Goal: Transaction & Acquisition: Purchase product/service

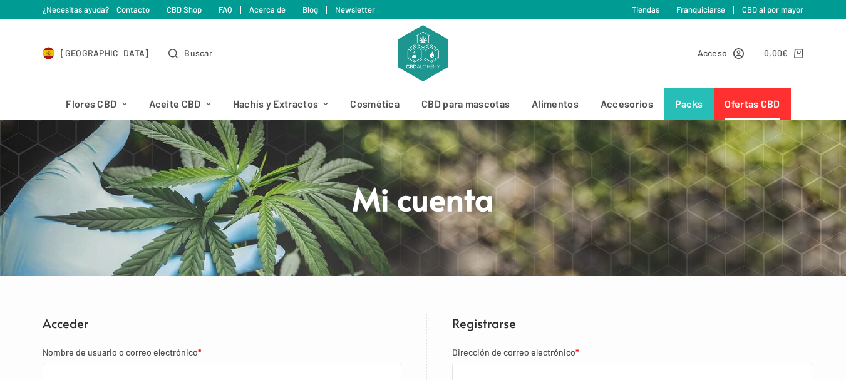
click at [739, 105] on link "Ofertas CBD" at bounding box center [752, 103] width 77 height 31
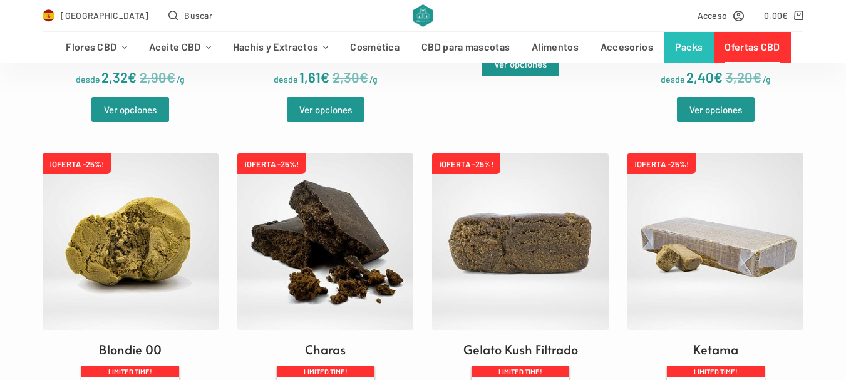
scroll to position [312, 0]
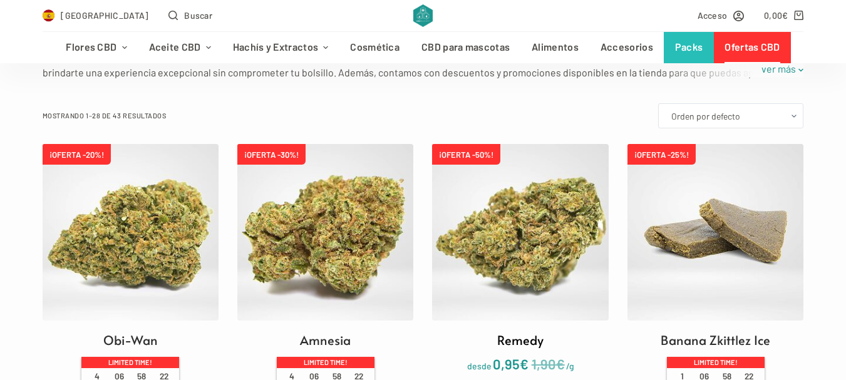
click at [515, 215] on img at bounding box center [520, 232] width 176 height 176
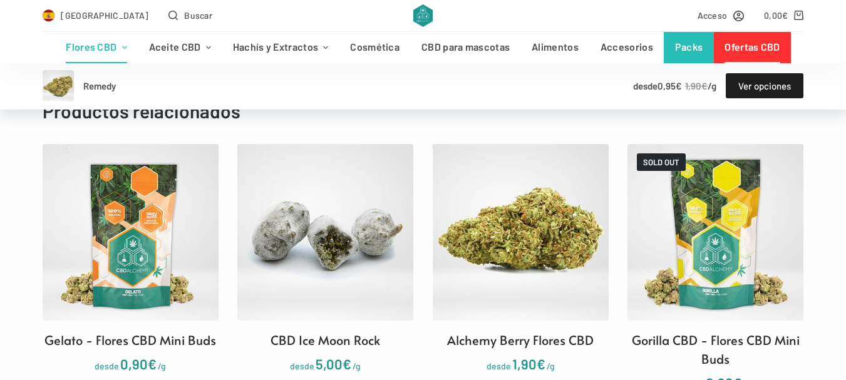
scroll to position [1152, 0]
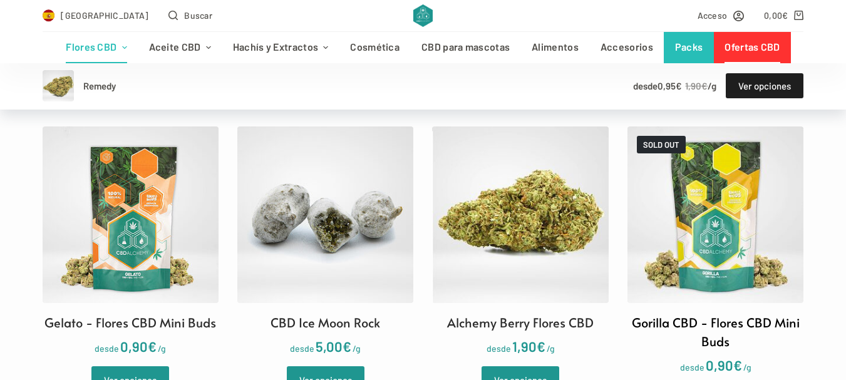
click at [710, 212] on img at bounding box center [715, 214] width 176 height 176
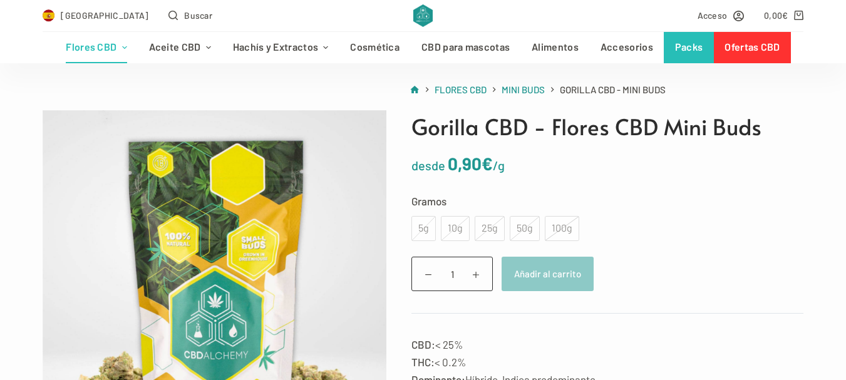
scroll to position [126, 0]
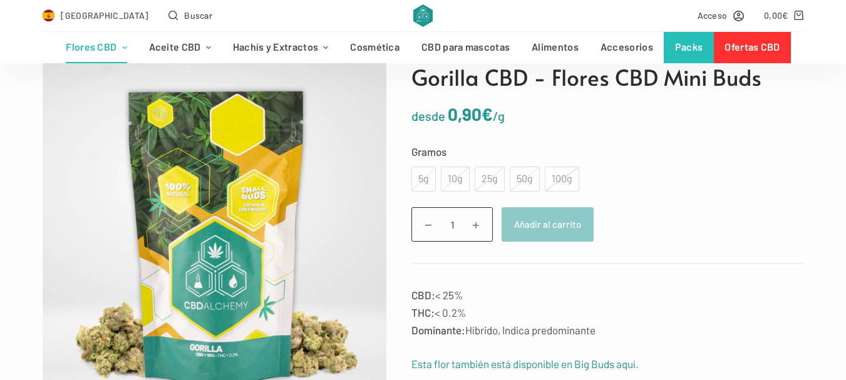
click at [552, 179] on div "100g" at bounding box center [562, 178] width 34 height 25
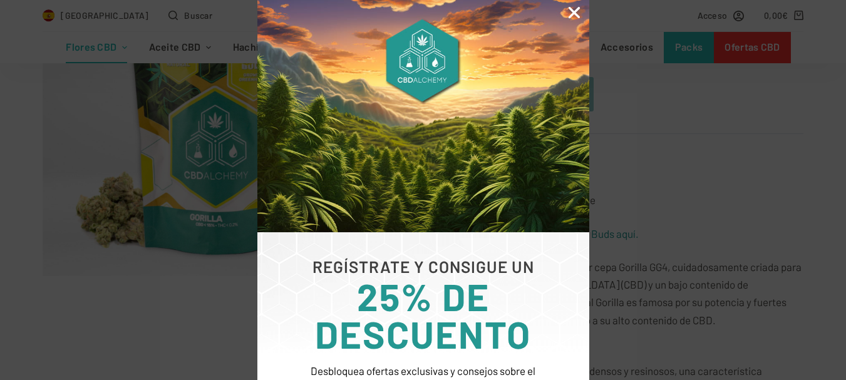
scroll to position [252, 0]
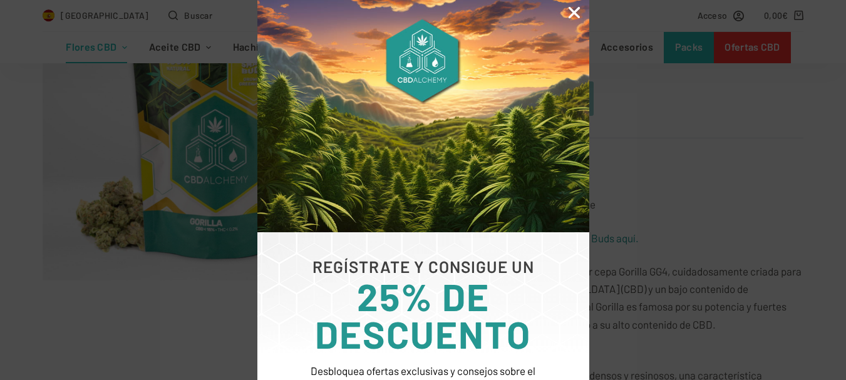
click at [575, 16] on icon "Close" at bounding box center [574, 12] width 16 height 16
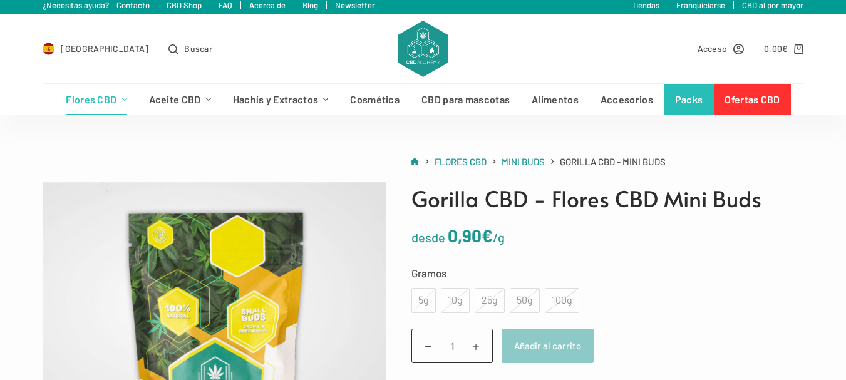
scroll to position [0, 0]
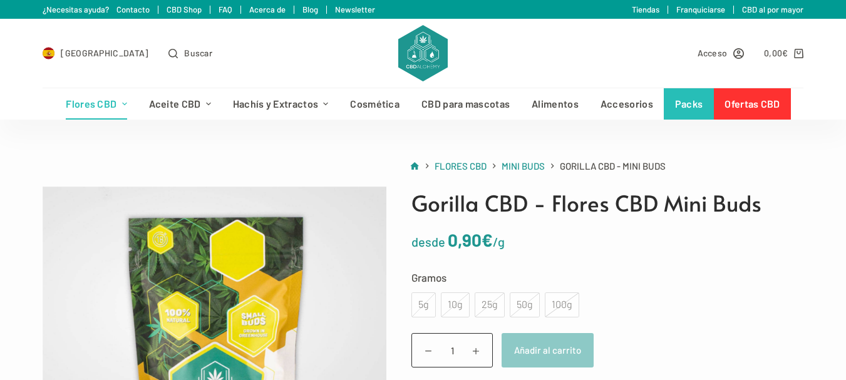
click at [352, 11] on link "Newsletter" at bounding box center [355, 9] width 40 height 10
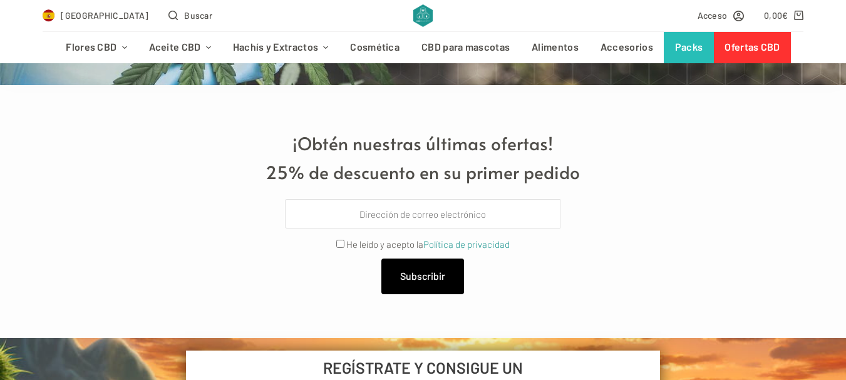
scroll to position [206, 0]
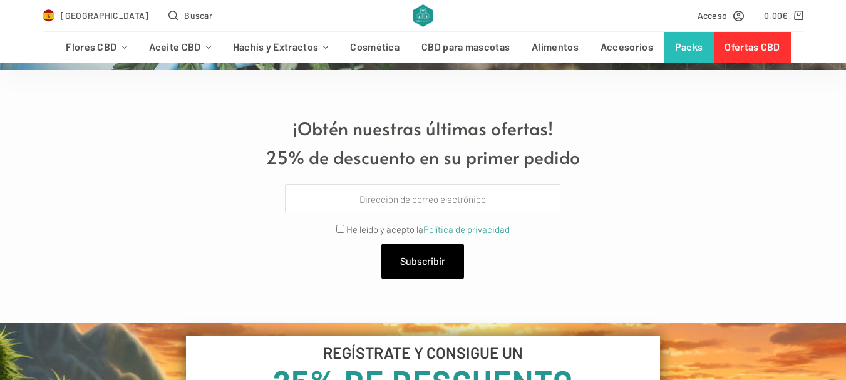
click at [339, 224] on span "He leído y acepto la Política de privacidad" at bounding box center [422, 229] width 173 height 18
click at [337, 227] on input "Privacy" at bounding box center [340, 229] width 8 height 8
checkbox input "true"
click at [424, 262] on span "Subscribir" at bounding box center [422, 261] width 45 height 16
click at [418, 197] on input "Email" at bounding box center [422, 198] width 275 height 29
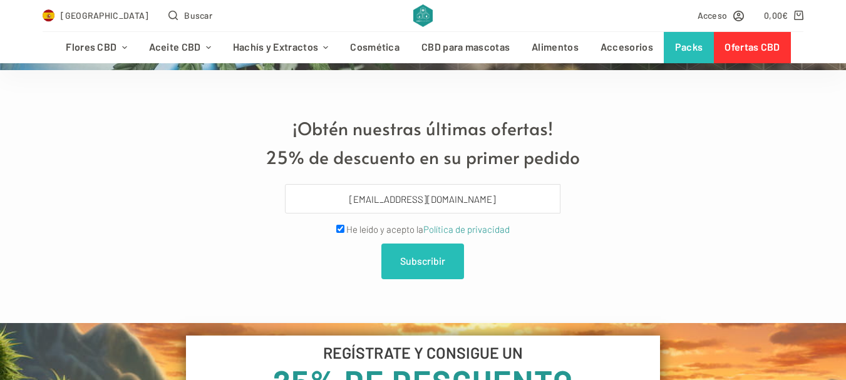
type input "[EMAIL_ADDRESS][DOMAIN_NAME]"
click at [421, 259] on span "Subscribir" at bounding box center [422, 261] width 45 height 16
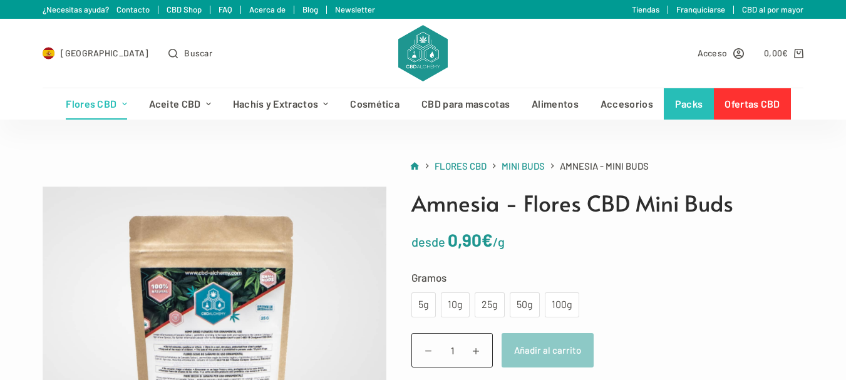
scroll to position [13, 0]
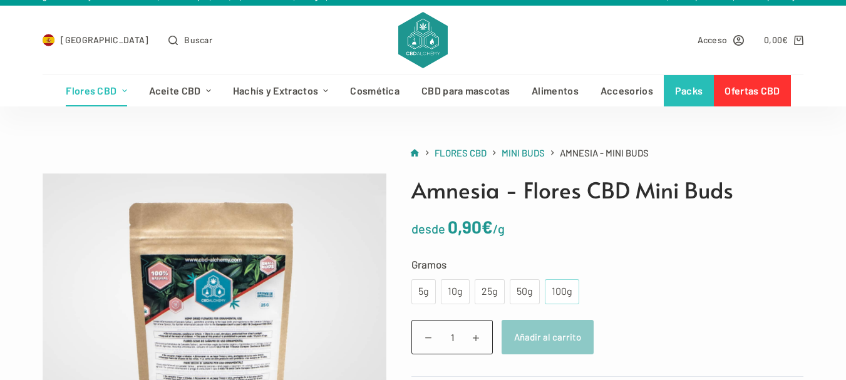
click at [562, 291] on div "100g" at bounding box center [561, 292] width 19 height 16
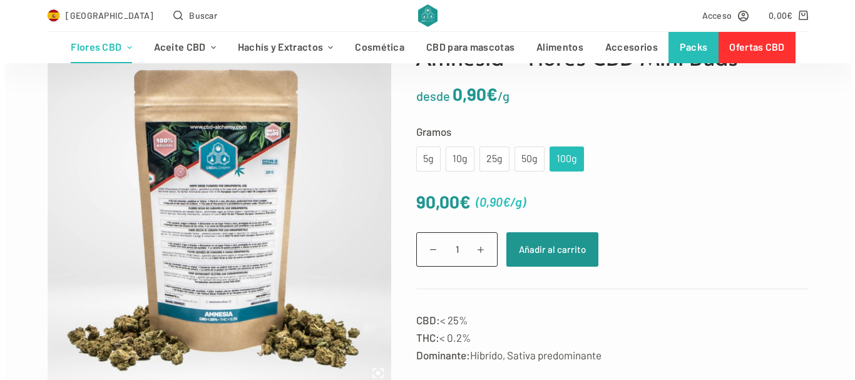
scroll to position [159, 0]
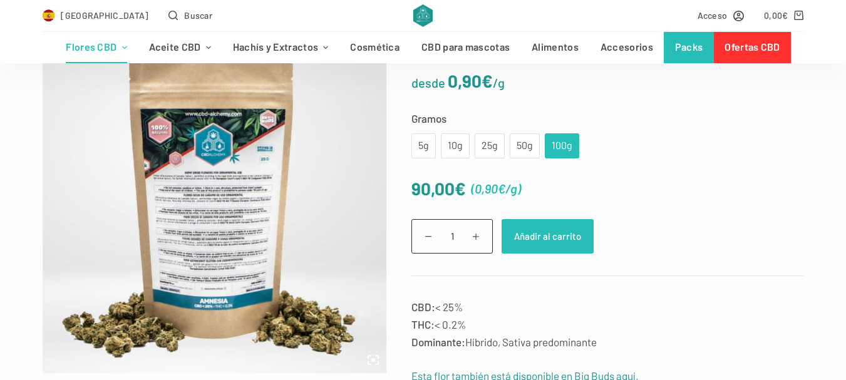
click at [541, 235] on button "Añadir al carrito" at bounding box center [547, 236] width 92 height 34
click at [541, 235] on button "Añadir al carrito" at bounding box center [554, 236] width 106 height 34
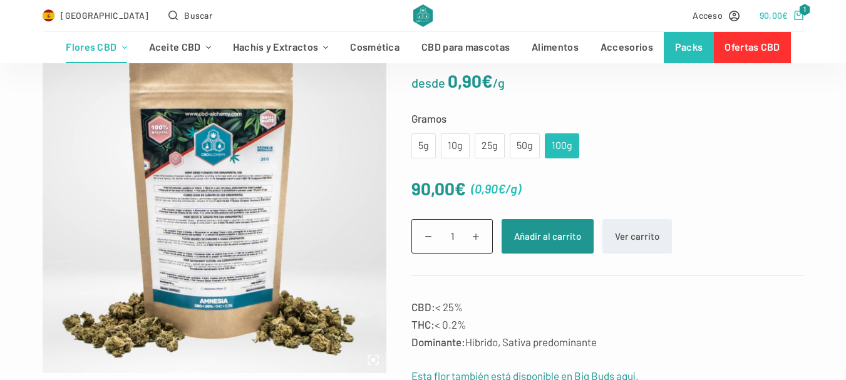
click at [809, 8] on span "1" at bounding box center [804, 10] width 11 height 12
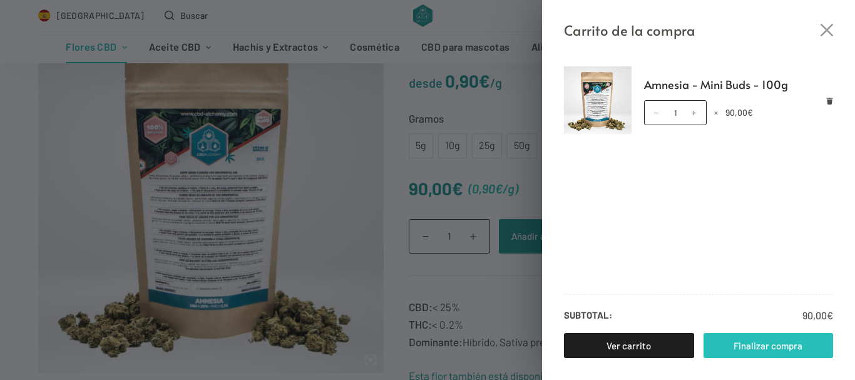
click at [769, 344] on link "Finalizar compra" at bounding box center [769, 345] width 130 height 25
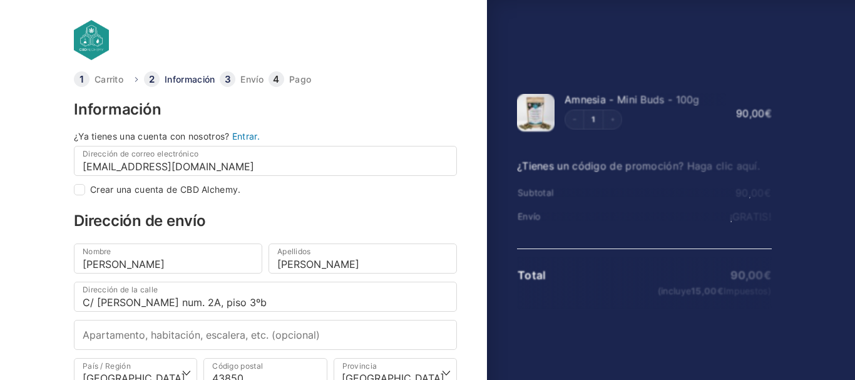
select select "B"
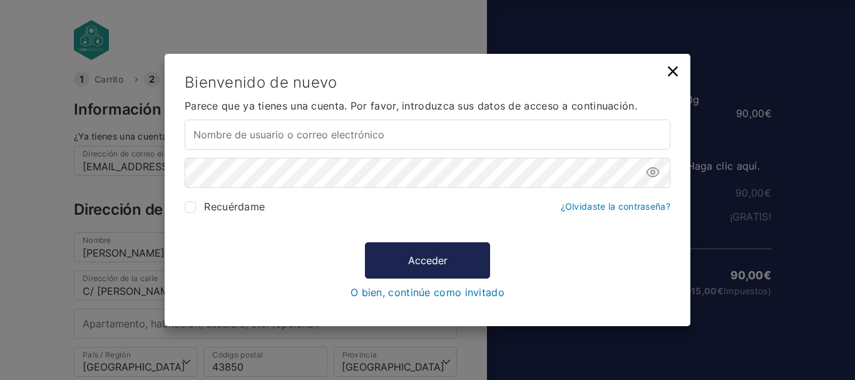
type input "joan75592@gmail.com"
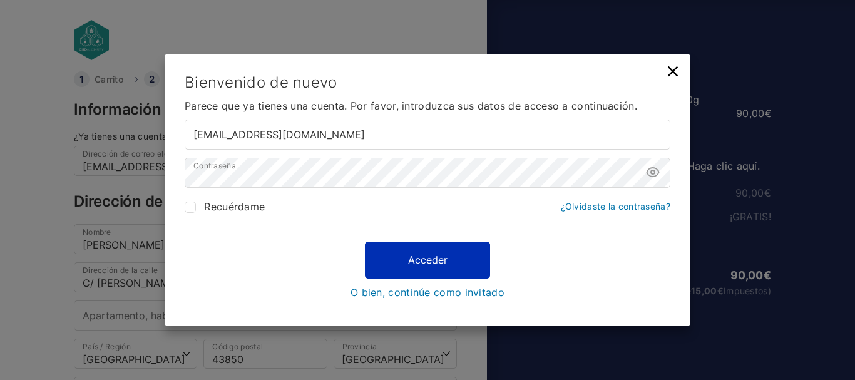
click at [370, 250] on button "Acceder" at bounding box center [427, 260] width 125 height 36
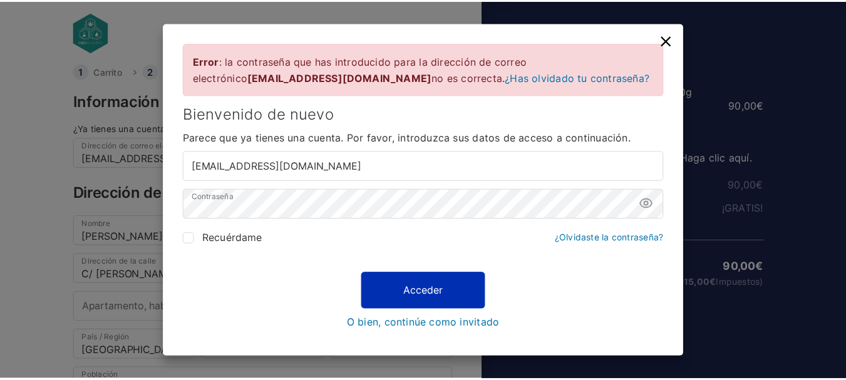
scroll to position [9, 0]
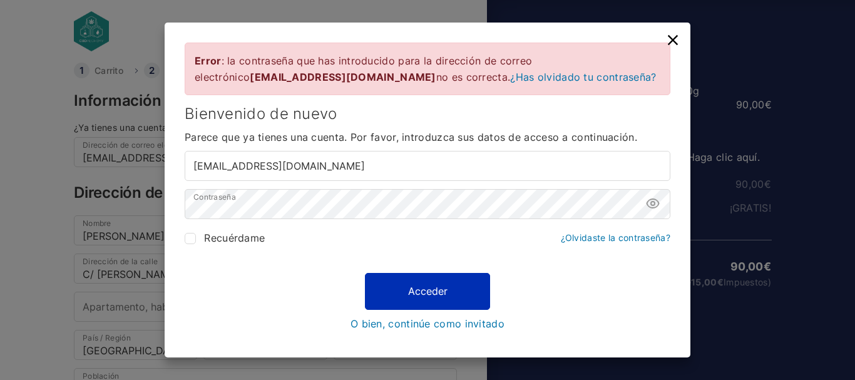
click at [423, 294] on button "Acceder" at bounding box center [427, 292] width 125 height 36
click at [419, 296] on button "Acceder" at bounding box center [427, 292] width 125 height 36
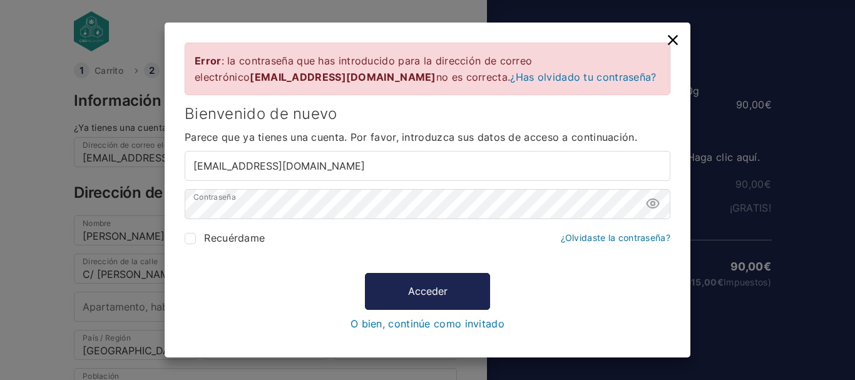
click at [677, 40] on icon at bounding box center [673, 40] width 18 height 18
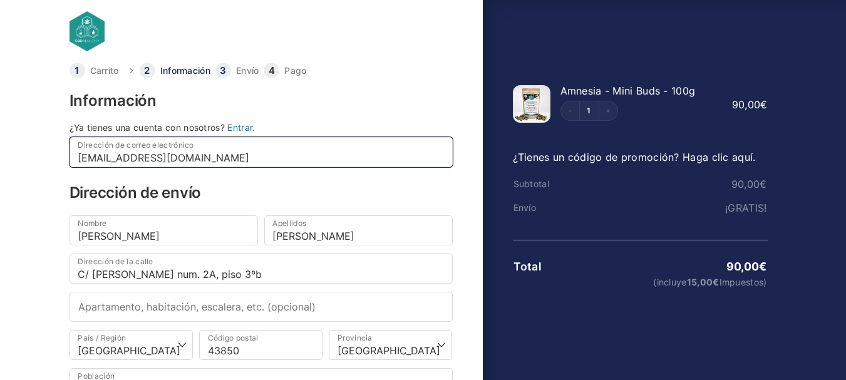
click at [333, 156] on input "joan75592@gmail.com" at bounding box center [260, 152] width 383 height 30
type input "j"
type input "ll"
checkbox input "true"
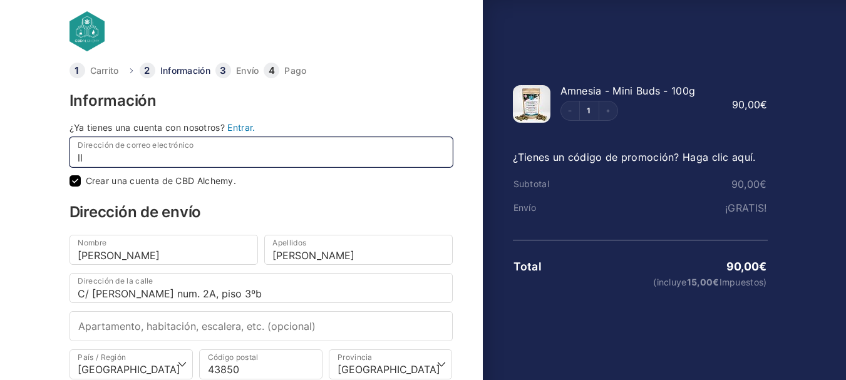
type input "lltntrn22@gmail.com"
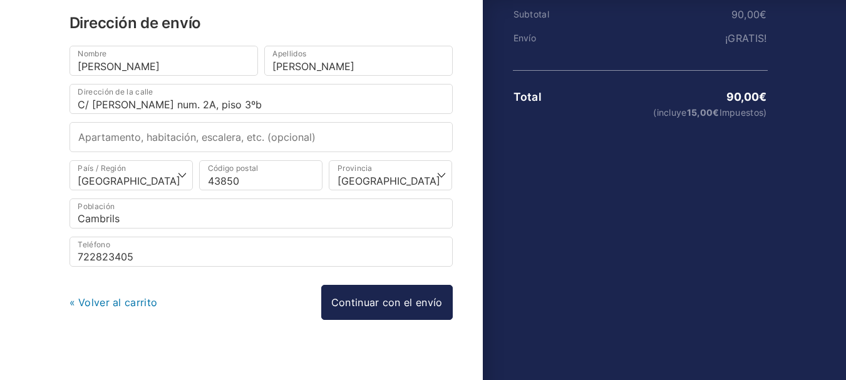
scroll to position [191, 0]
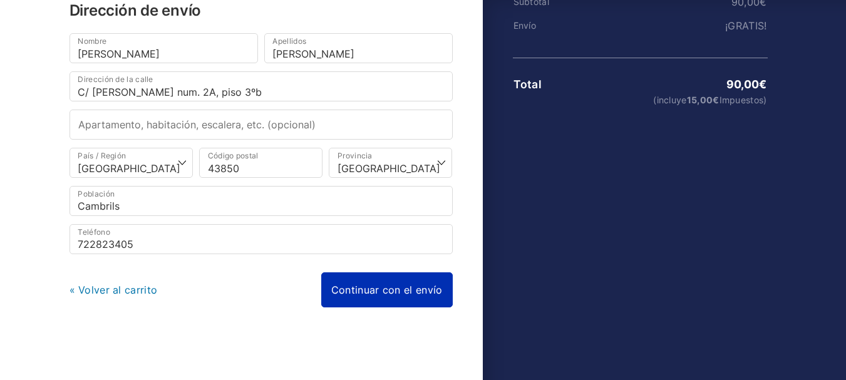
click at [406, 294] on link "Continuar con el envío" at bounding box center [386, 289] width 131 height 35
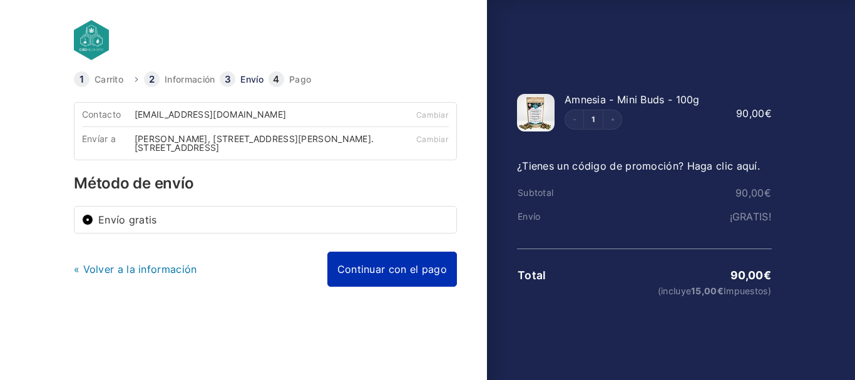
click at [397, 270] on link "Continuar con el pago" at bounding box center [392, 269] width 130 height 35
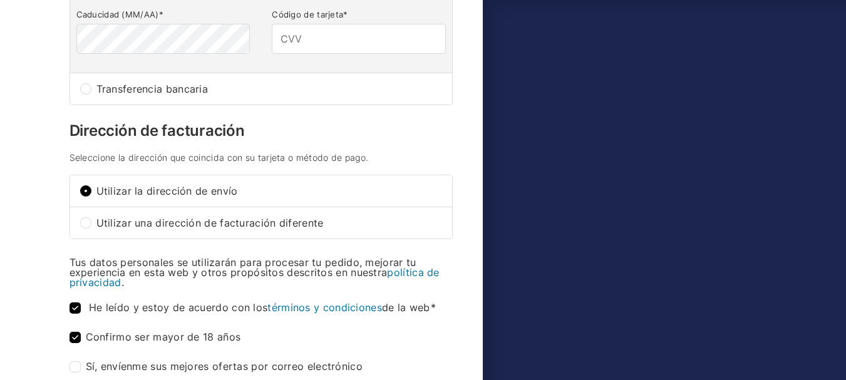
scroll to position [489, 0]
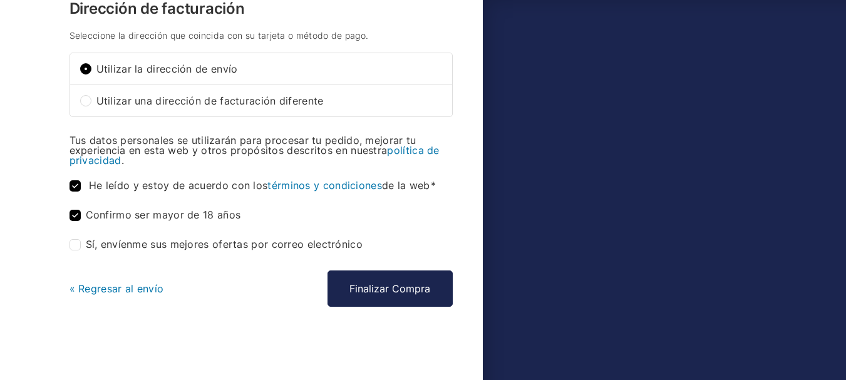
click at [122, 289] on link "« Regresar al envío" at bounding box center [116, 288] width 95 height 13
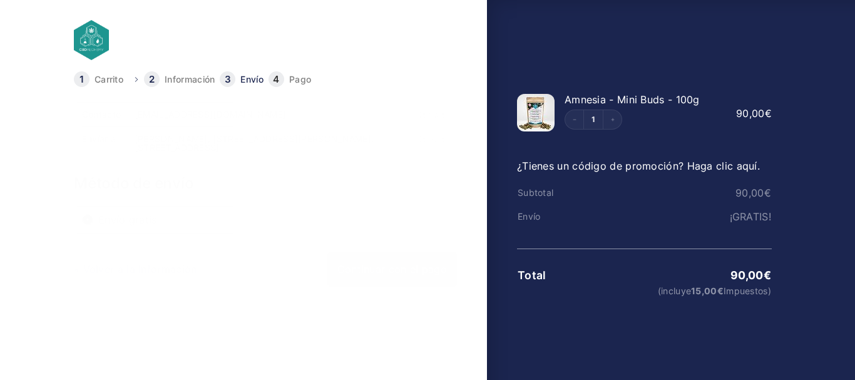
click at [155, 268] on link "« Volver a la información" at bounding box center [135, 269] width 123 height 13
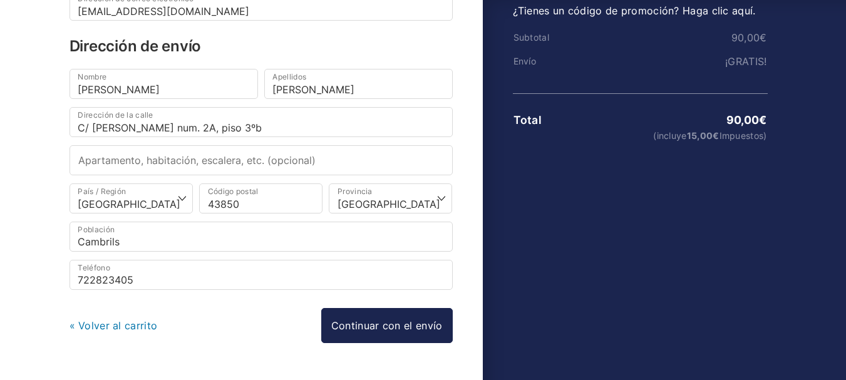
scroll to position [191, 0]
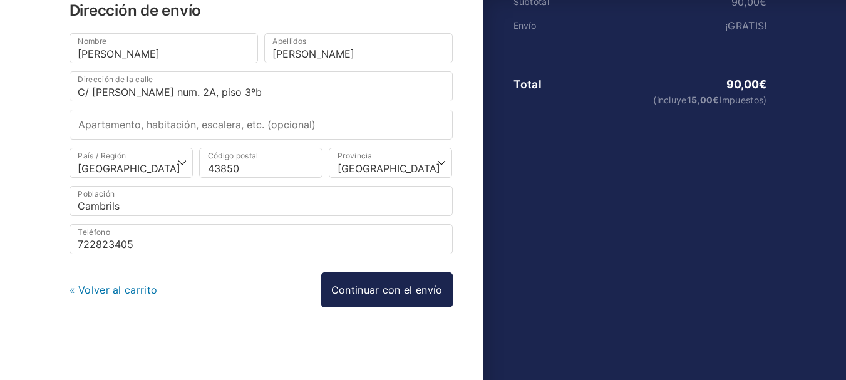
click at [120, 292] on link "« Volver al carrito" at bounding box center [113, 290] width 88 height 13
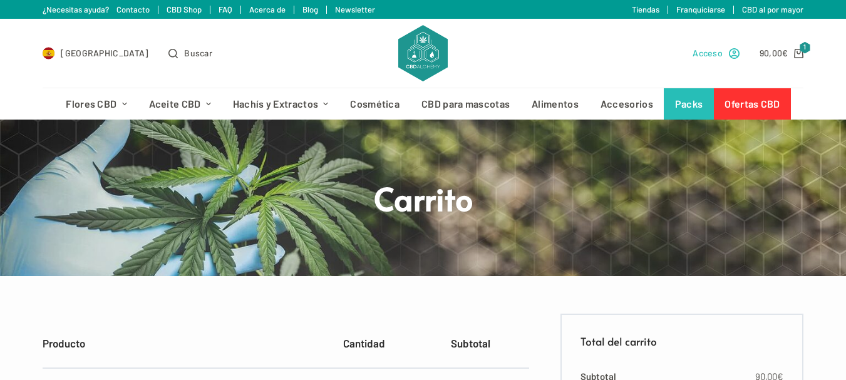
click at [730, 55] on link "Acceso" at bounding box center [715, 53] width 47 height 14
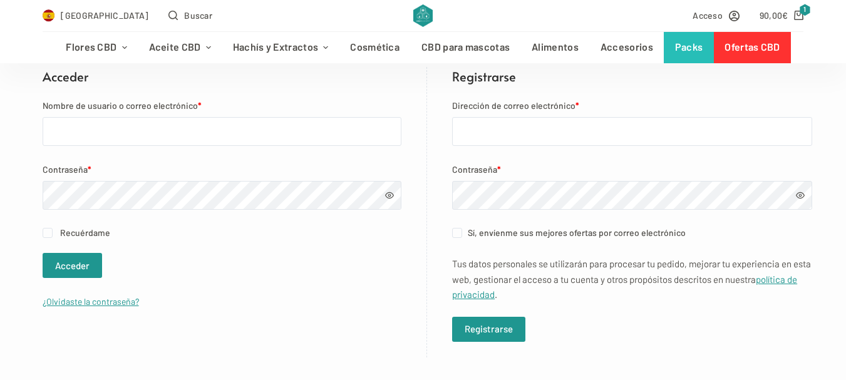
scroll to position [230, 0]
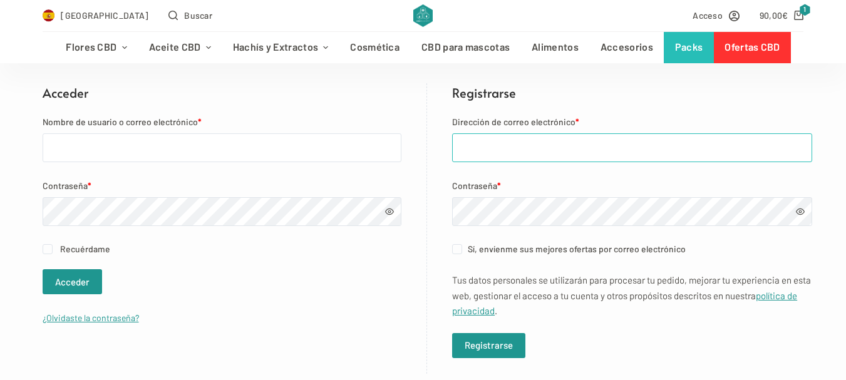
click at [655, 148] on input "Dirección de correo electrónico *" at bounding box center [632, 147] width 360 height 29
type input "[EMAIL_ADDRESS][DOMAIN_NAME]"
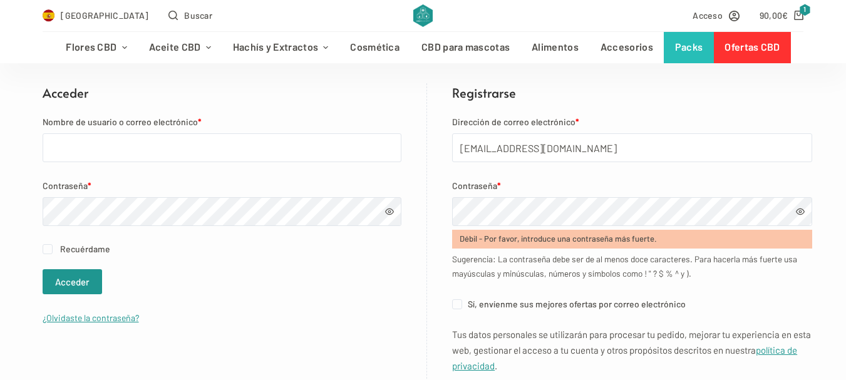
click at [427, 218] on div "Registrarse Dirección de correo electrónico * [EMAIL_ADDRESS][DOMAIN_NAME] Cont…" at bounding box center [619, 256] width 385 height 346
click at [401, 252] on div "Acceder Nombre de usuario o correo electrónico * Contraseña * Recuérdame Accede…" at bounding box center [235, 256] width 385 height 346
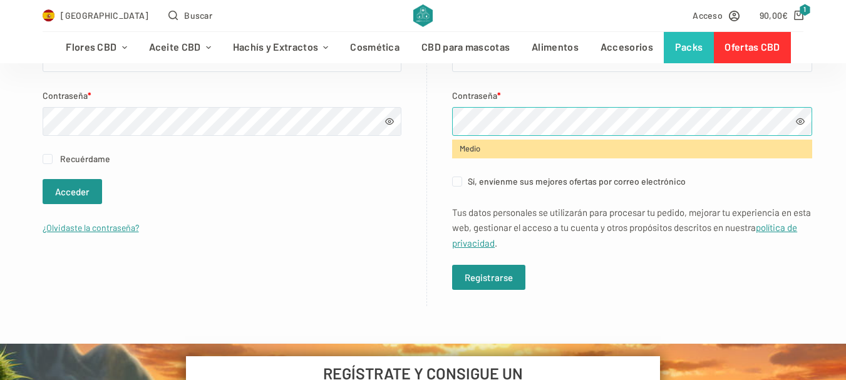
scroll to position [342, 0]
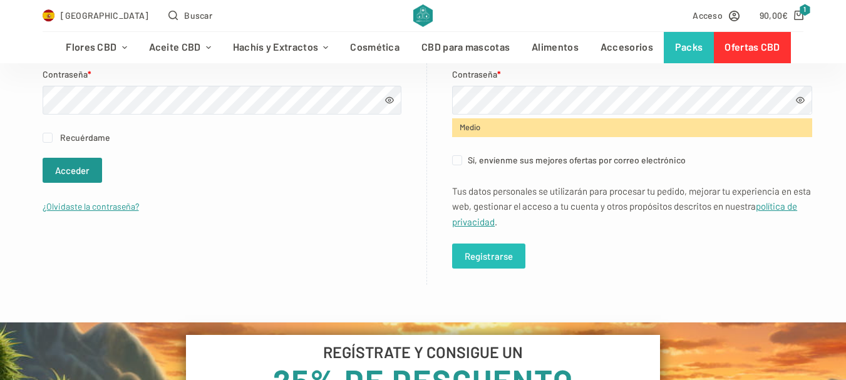
click at [483, 252] on button "Registrarse" at bounding box center [488, 255] width 73 height 25
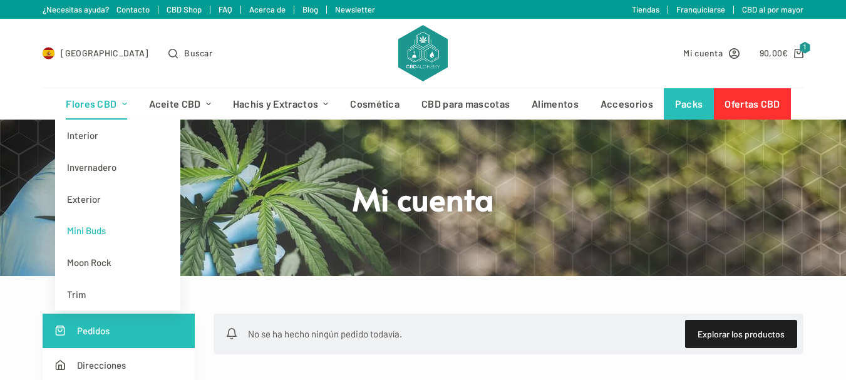
click at [96, 232] on link "Mini Buds" at bounding box center [117, 231] width 125 height 32
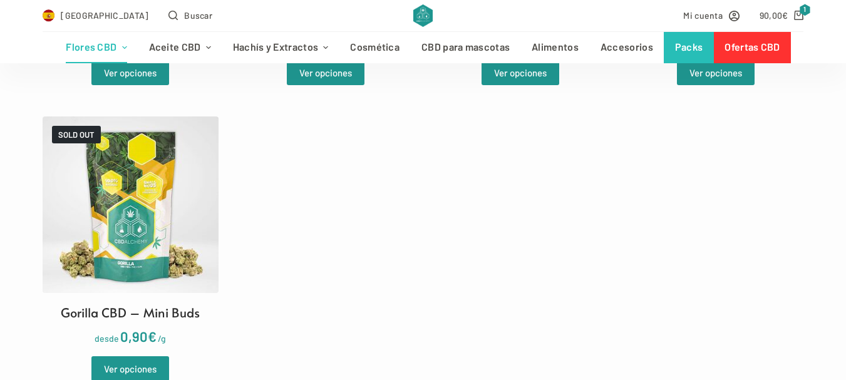
scroll to position [303, 0]
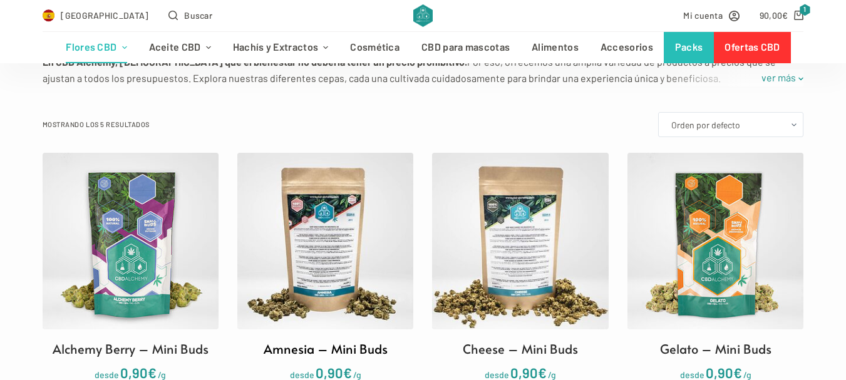
click at [346, 212] on img at bounding box center [325, 241] width 176 height 176
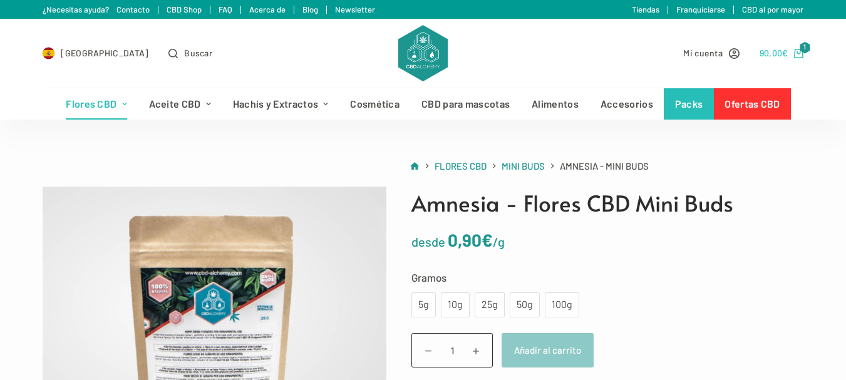
click at [809, 46] on span "1" at bounding box center [804, 48] width 11 height 12
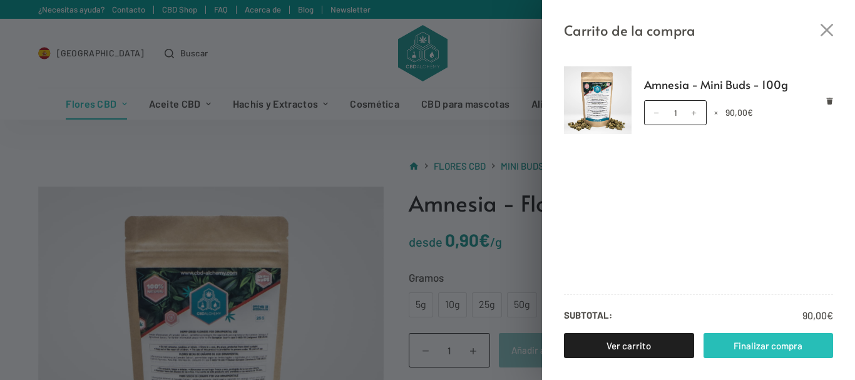
click at [759, 341] on link "Finalizar compra" at bounding box center [769, 345] width 130 height 25
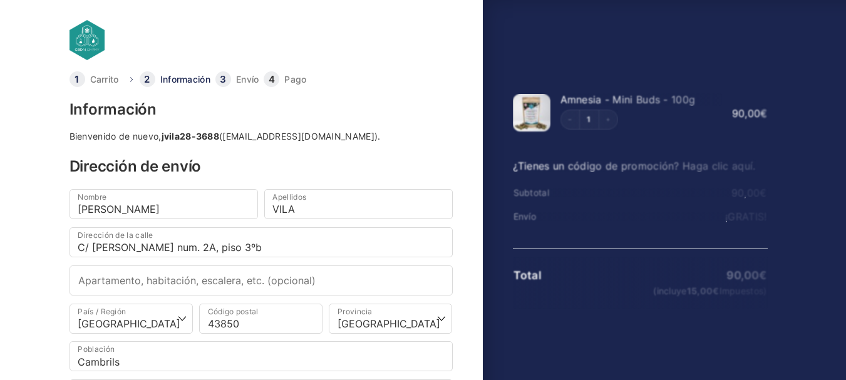
select select "B"
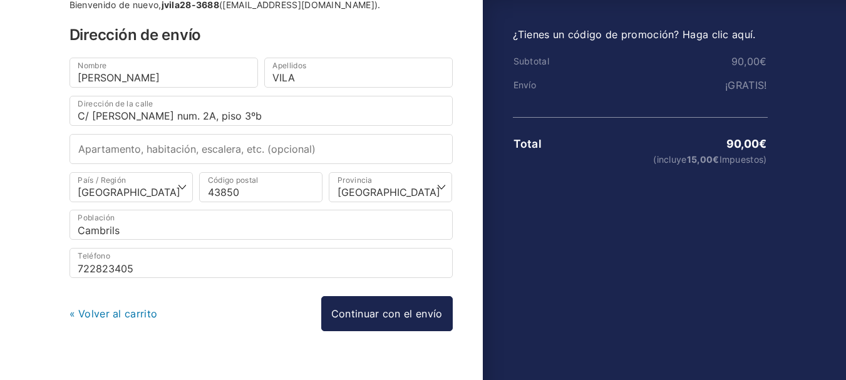
scroll to position [156, 0]
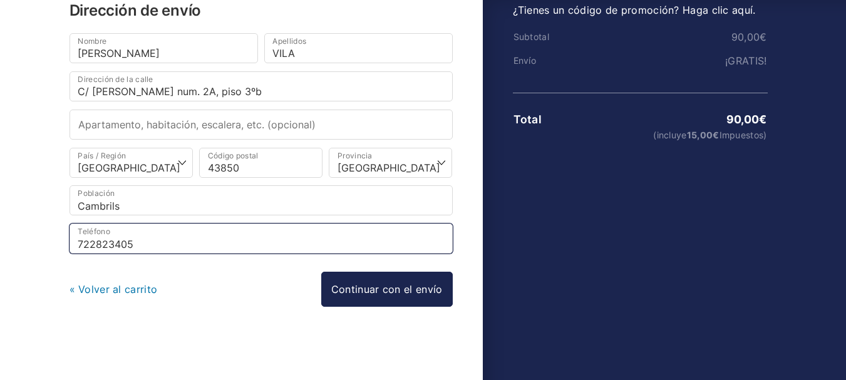
click at [315, 243] on input "722823405" at bounding box center [260, 238] width 383 height 30
type input "7"
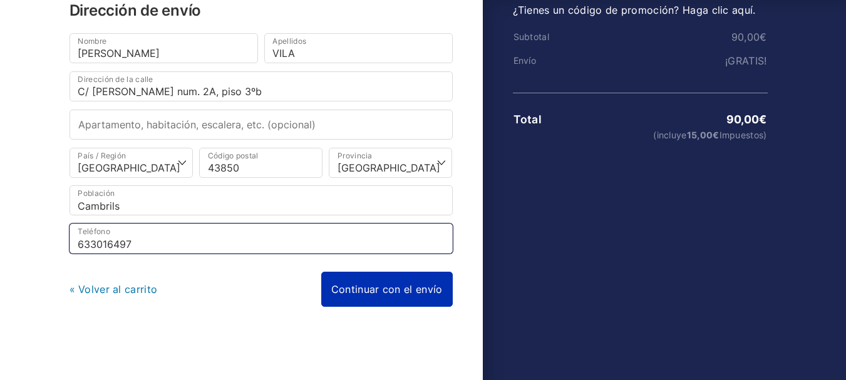
type input "633016497"
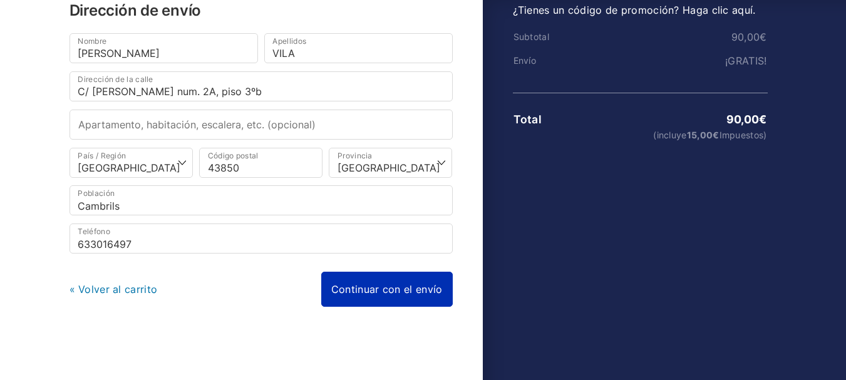
click at [391, 292] on link "Continuar con el envío" at bounding box center [386, 289] width 131 height 35
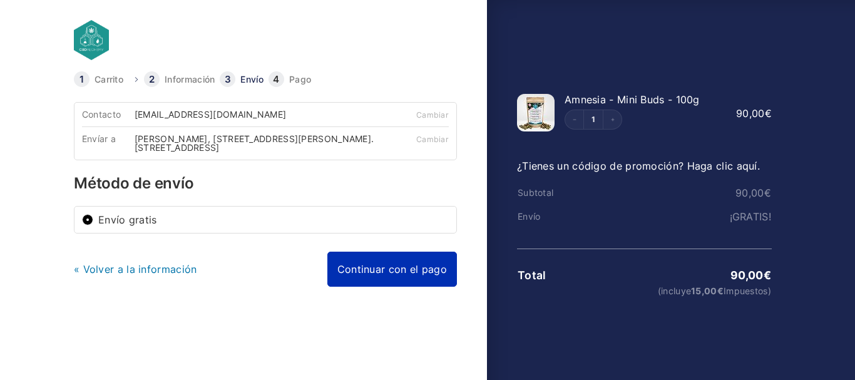
click at [374, 269] on link "Continuar con el pago" at bounding box center [392, 269] width 130 height 35
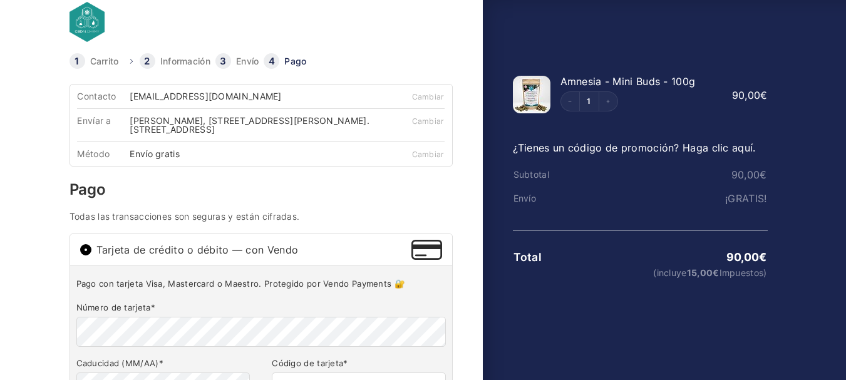
scroll to position [21, 0]
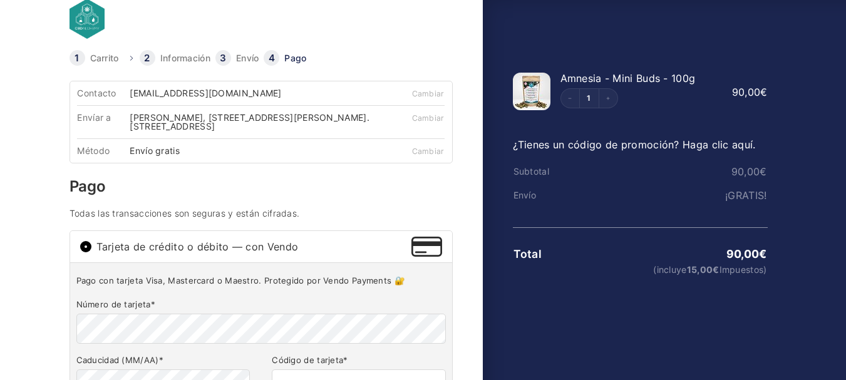
click at [719, 145] on link "¿Tienes un código de promoción? Haga clic aquí." at bounding box center [634, 144] width 243 height 13
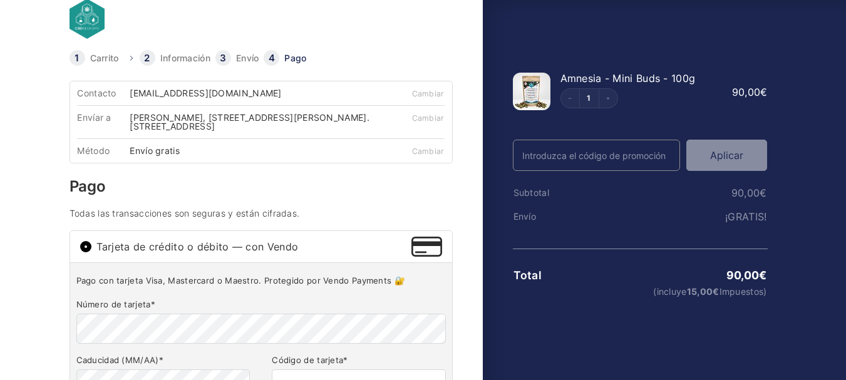
click at [625, 156] on input "Código Promo" at bounding box center [597, 155] width 168 height 31
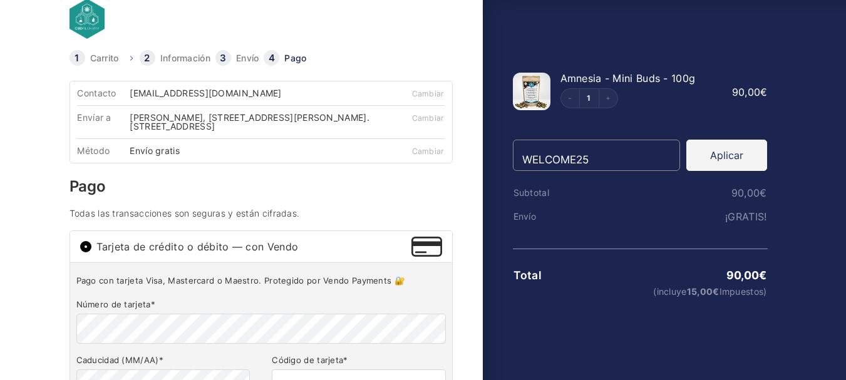
type input "WELCOME25"
click at [717, 160] on button "Aplicar" at bounding box center [726, 155] width 81 height 31
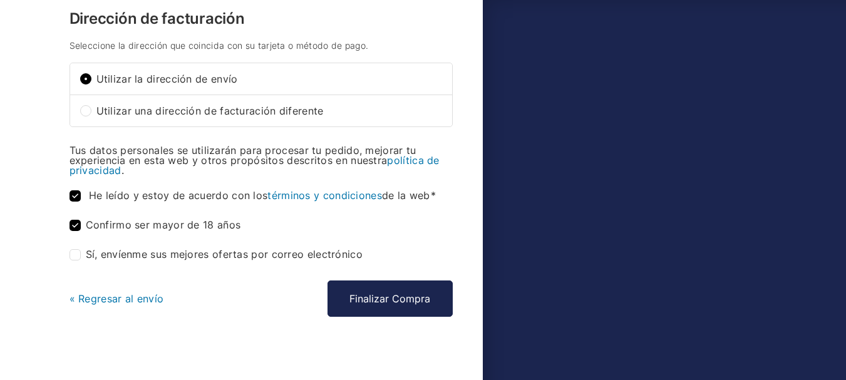
scroll to position [558, 0]
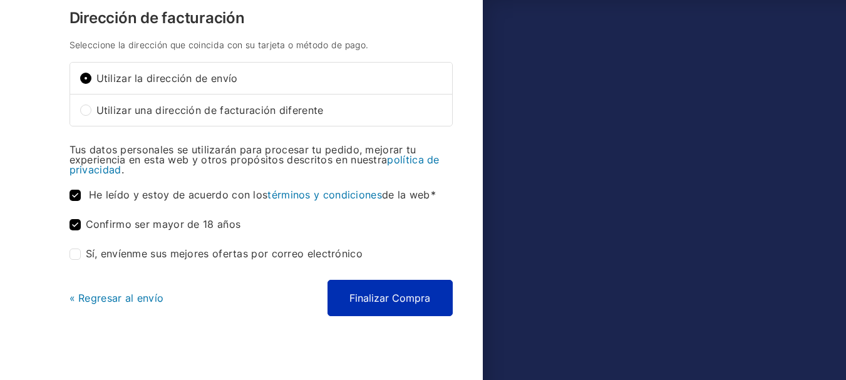
type input "468"
click at [409, 300] on button "Finalizar Compra" at bounding box center [389, 298] width 125 height 36
